Goal: Find contact information: Find contact information

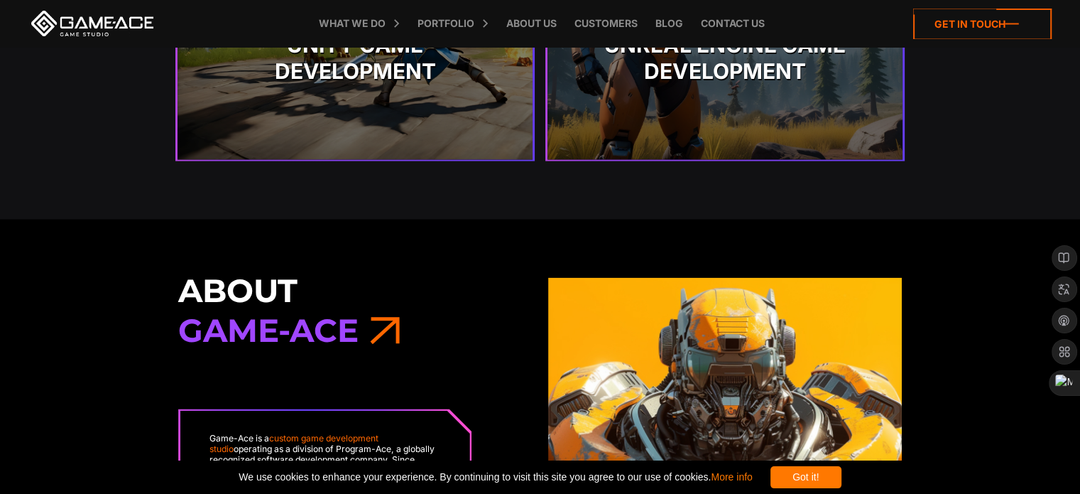
scroll to position [3409, 0]
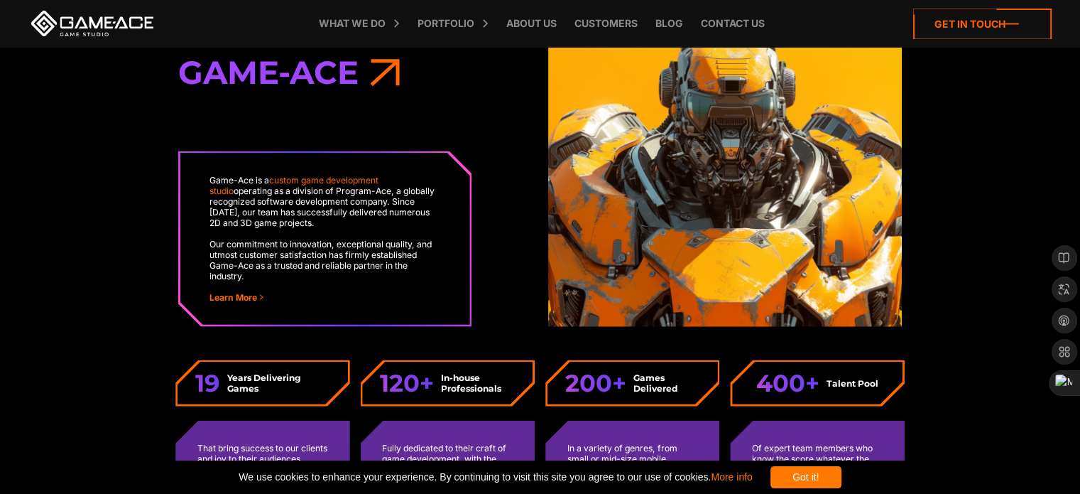
click at [987, 13] on icon at bounding box center [982, 24] width 138 height 31
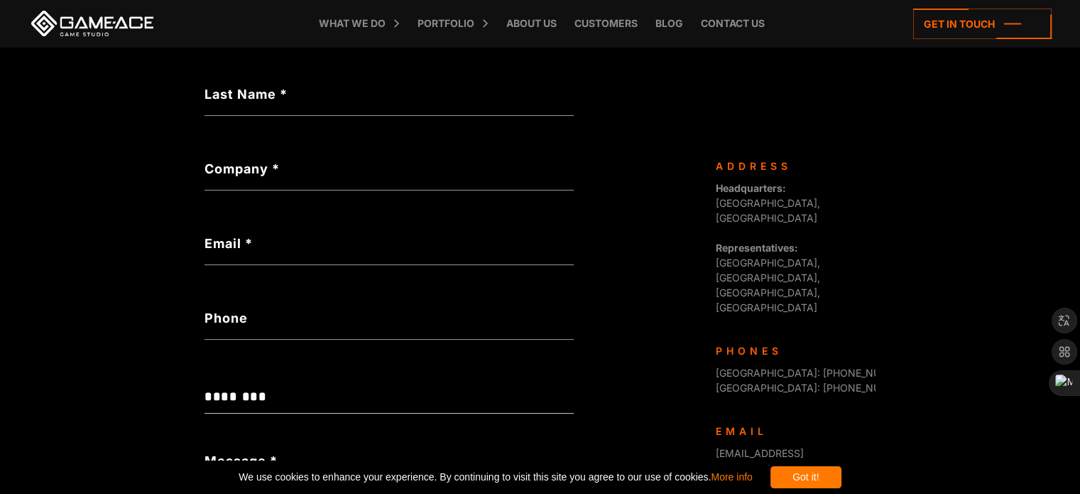
scroll to position [379, 0]
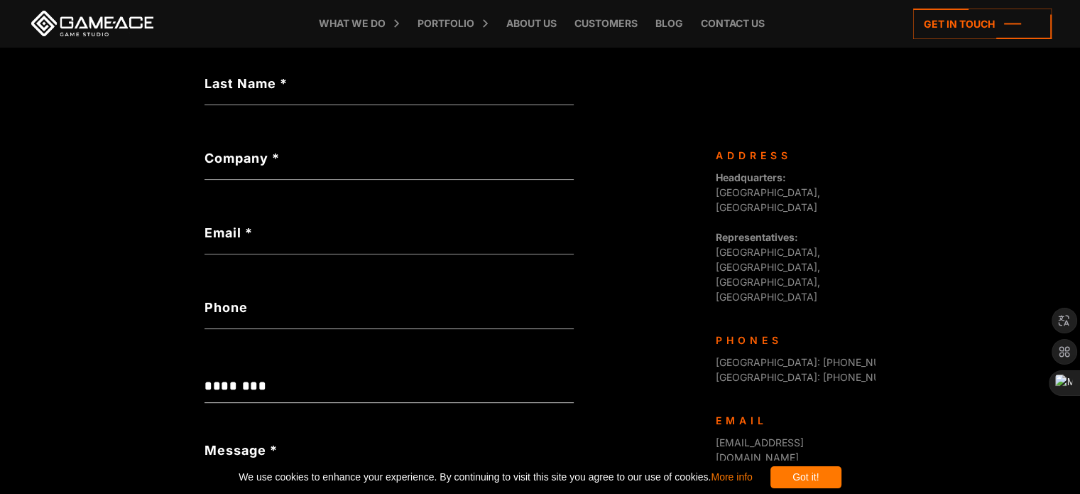
click at [422, 153] on label "Company *" at bounding box center [389, 157] width 369 height 19
click at [422, 153] on input "Company *" at bounding box center [389, 163] width 369 height 33
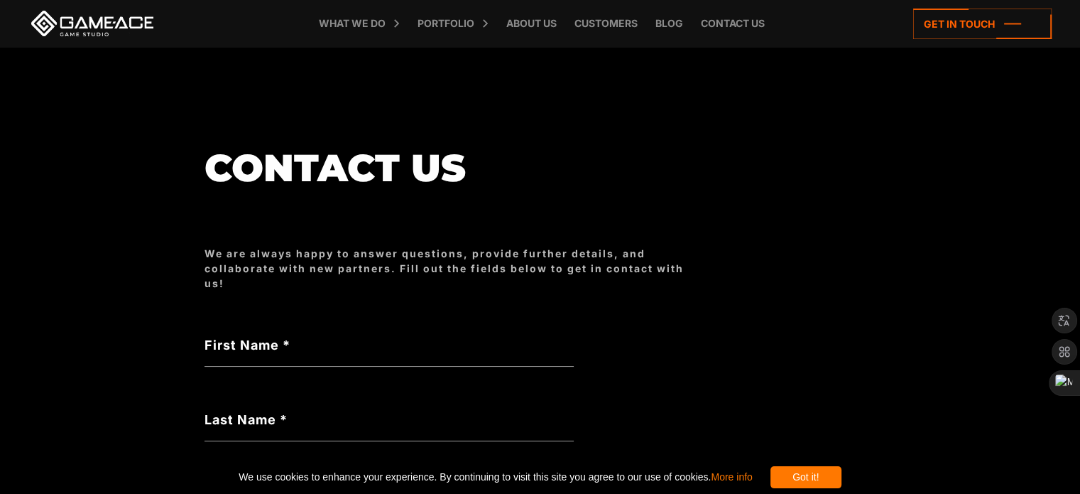
scroll to position [0, 0]
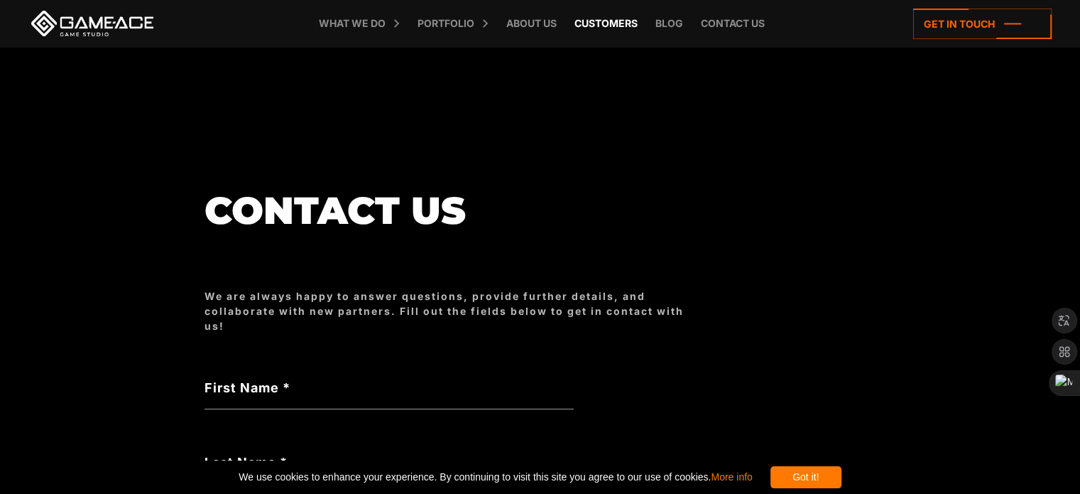
click at [619, 19] on link "Customers" at bounding box center [605, 23] width 77 height 47
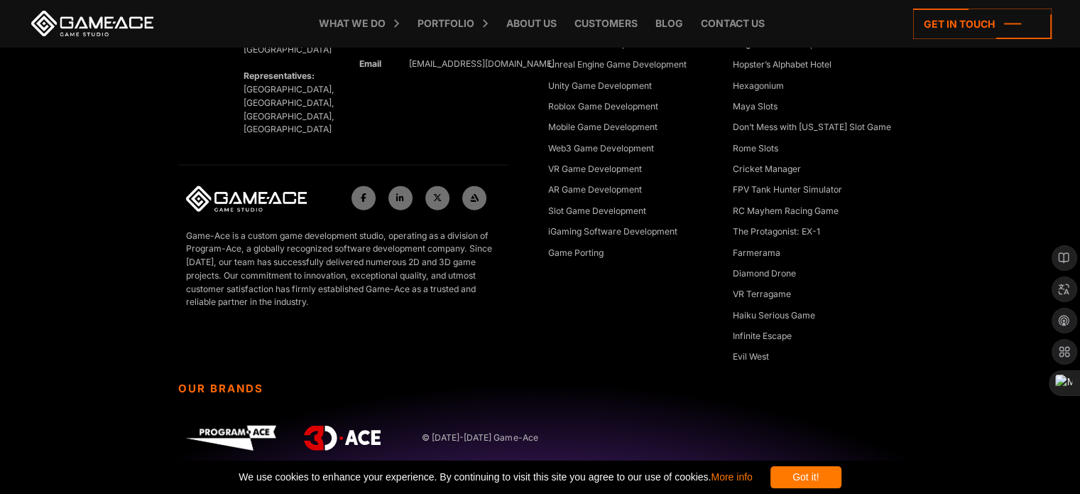
scroll to position [3399, 0]
